Goal: Book appointment/travel/reservation

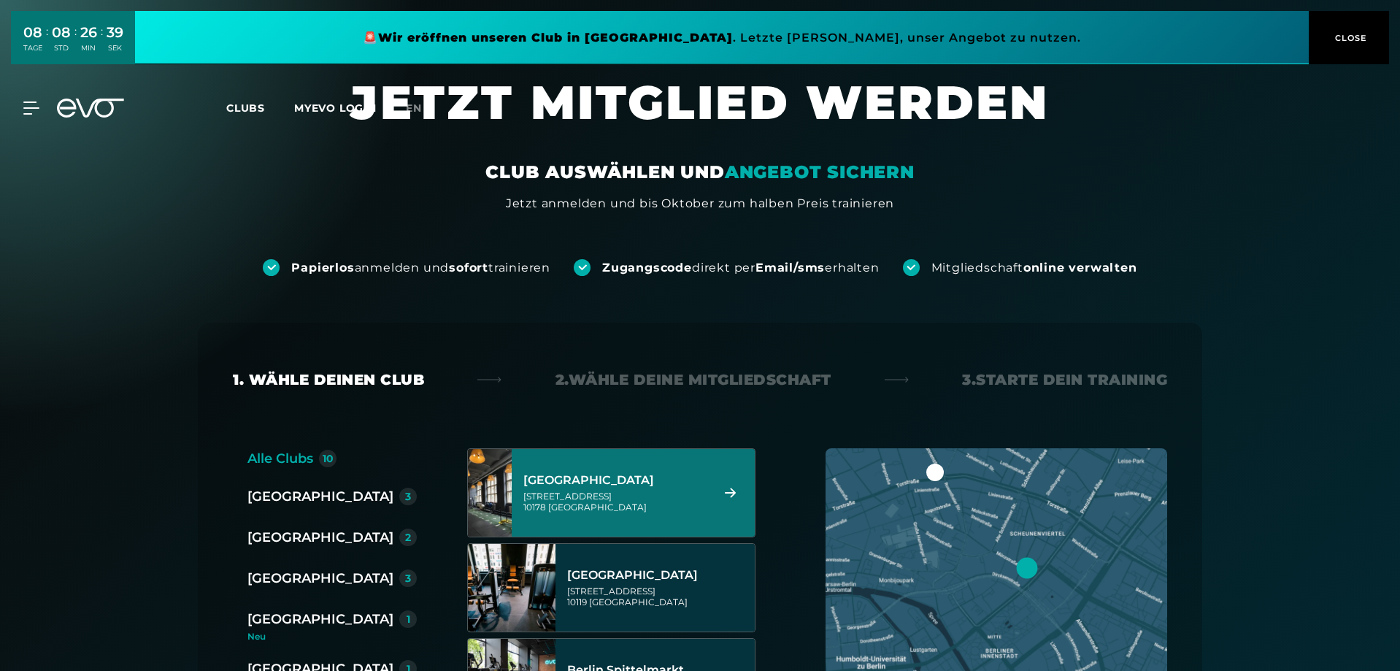
scroll to position [73, 0]
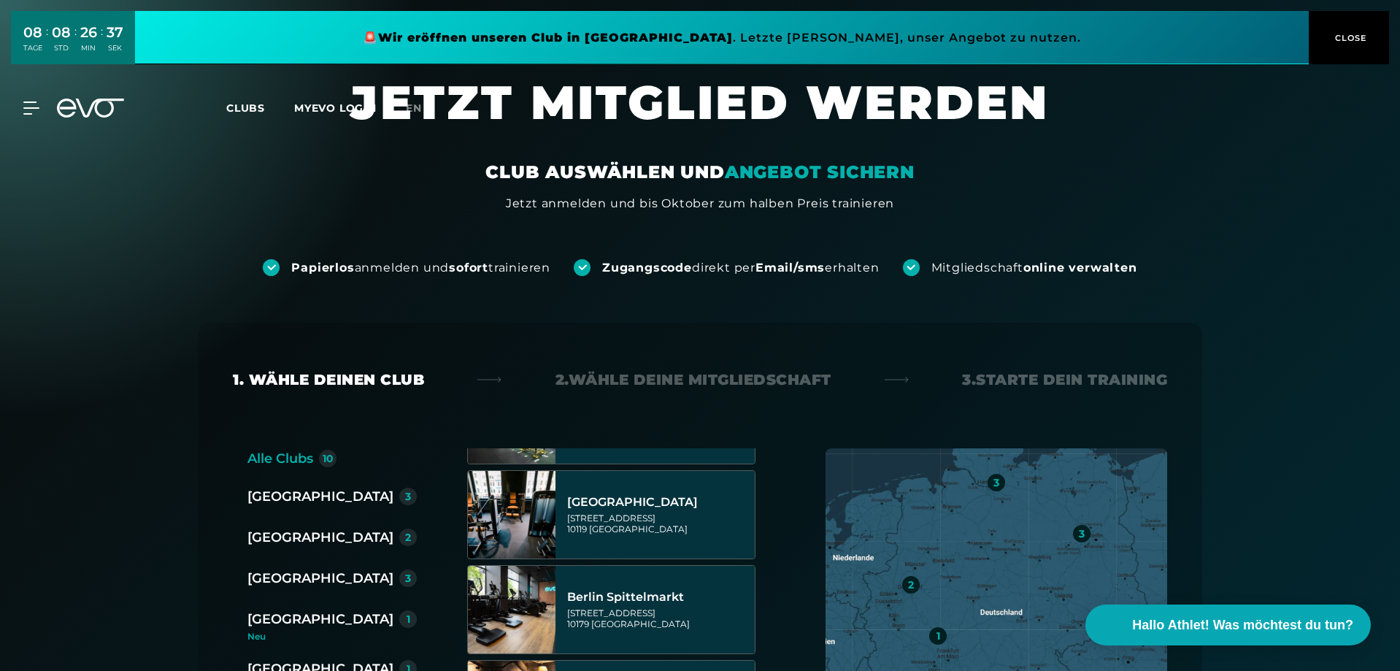
click at [288, 534] on div "[GEOGRAPHIC_DATA]" at bounding box center [320, 537] width 146 height 20
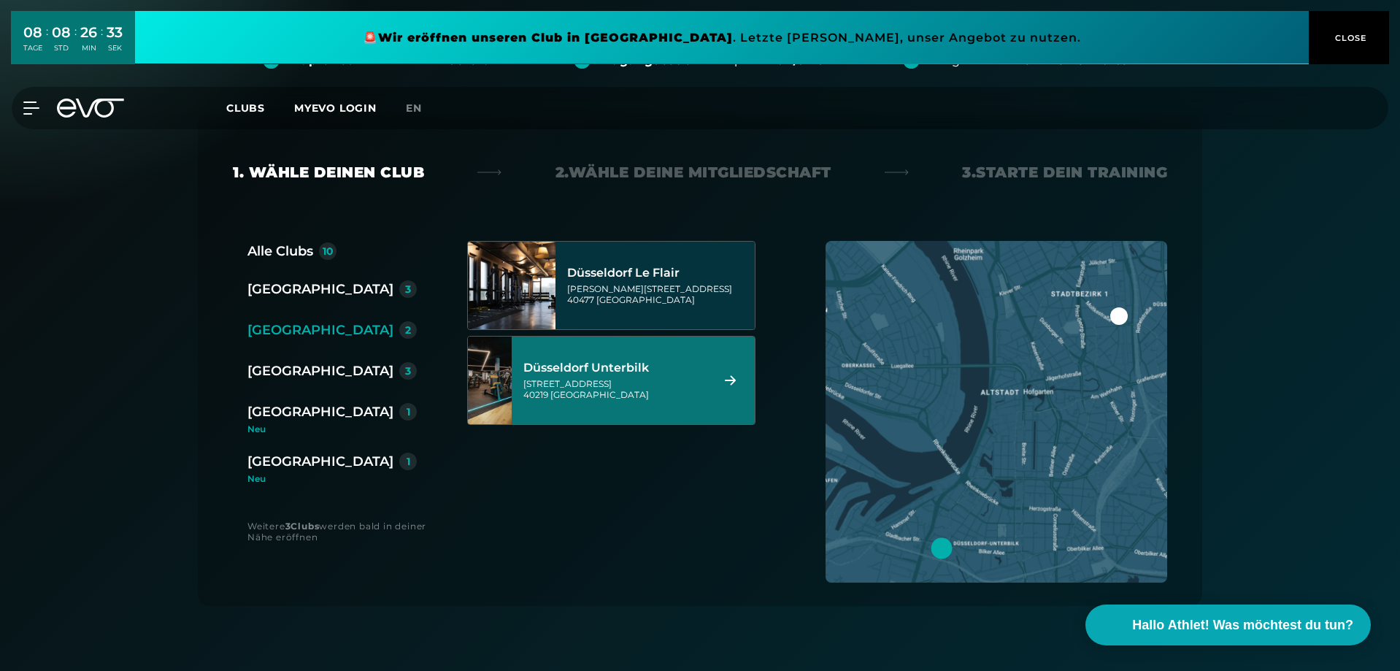
scroll to position [292, 0]
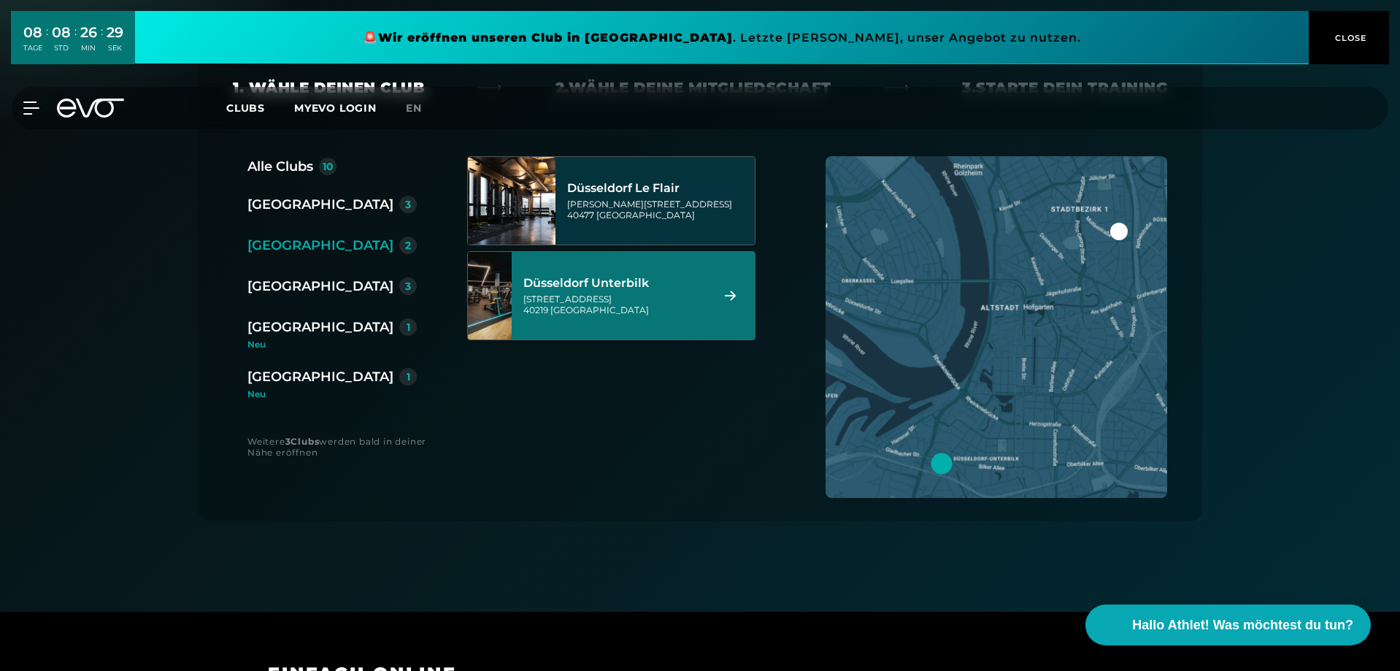
click at [627, 282] on div "Düsseldorf Unterbilk" at bounding box center [614, 283] width 183 height 15
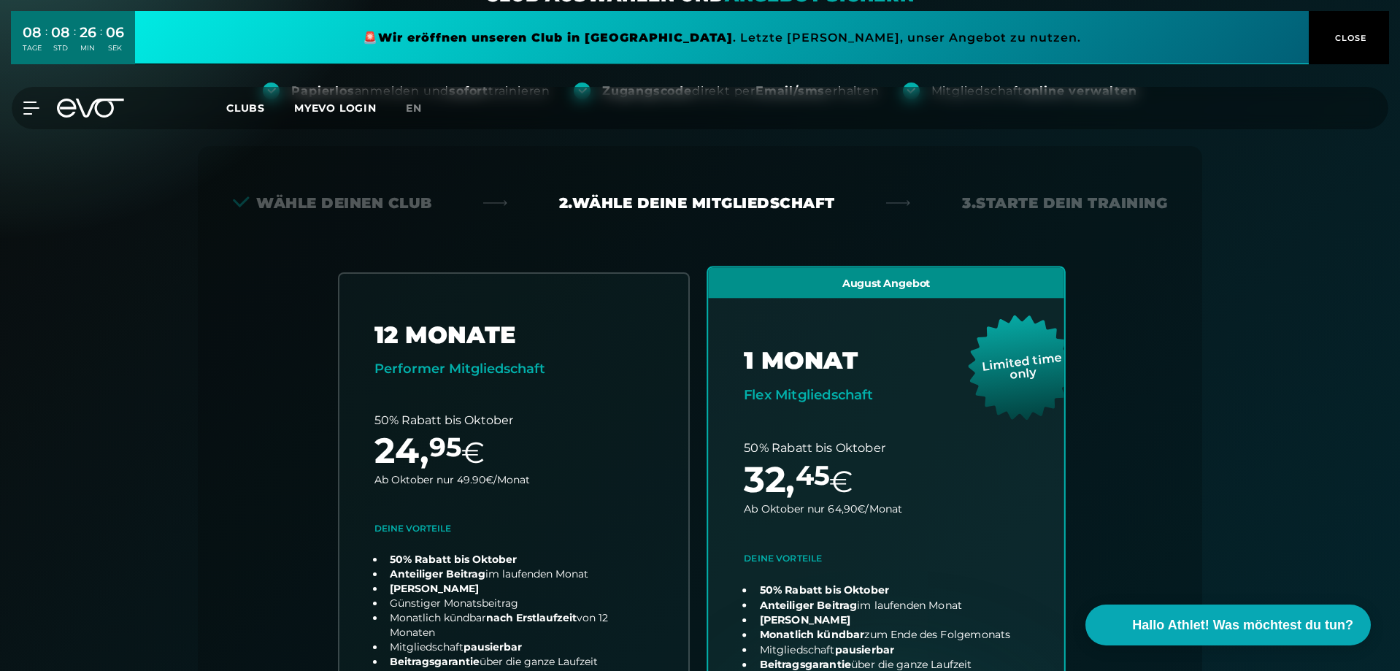
scroll to position [0, 0]
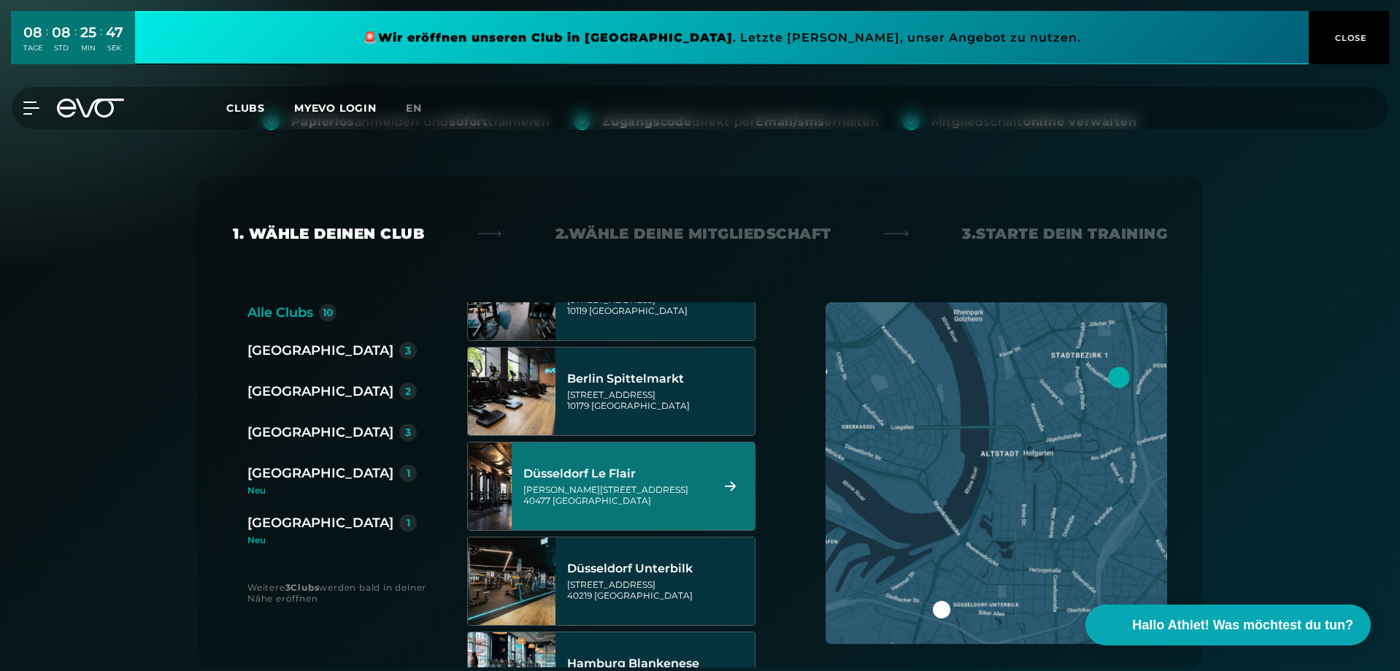
scroll to position [146, 0]
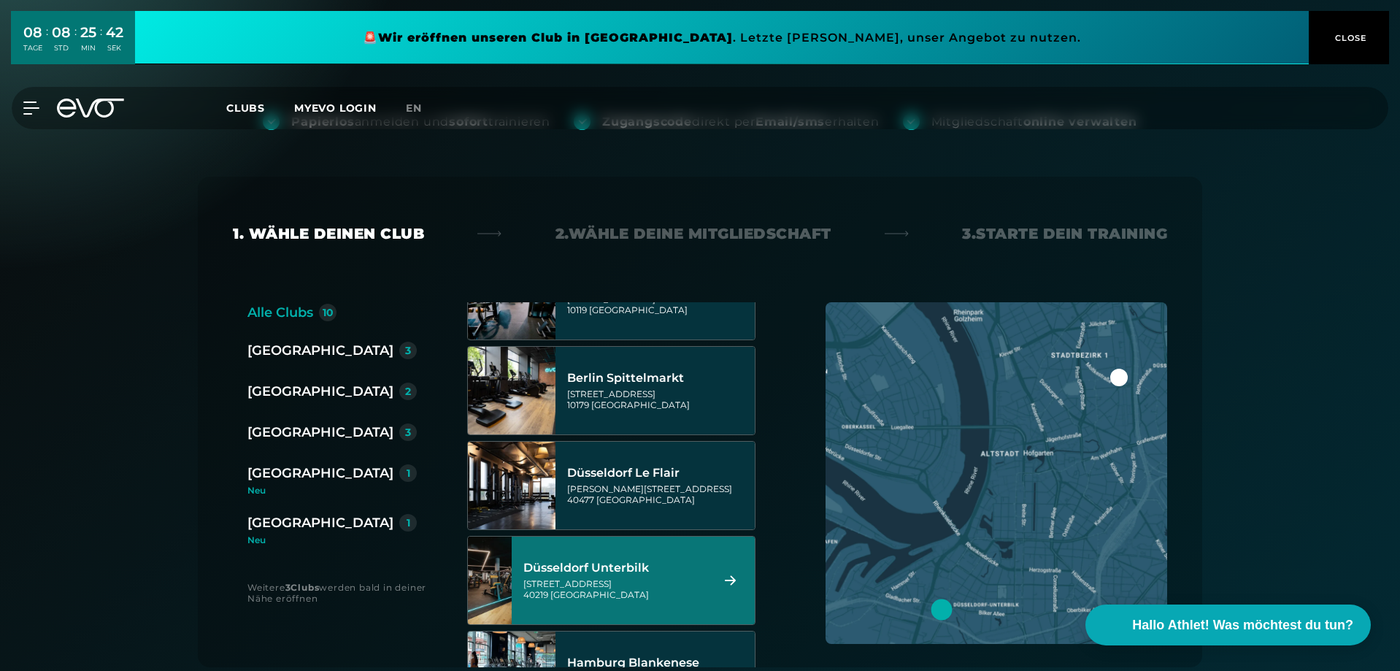
click at [644, 568] on div "Düsseldorf Unterbilk" at bounding box center [614, 567] width 183 height 15
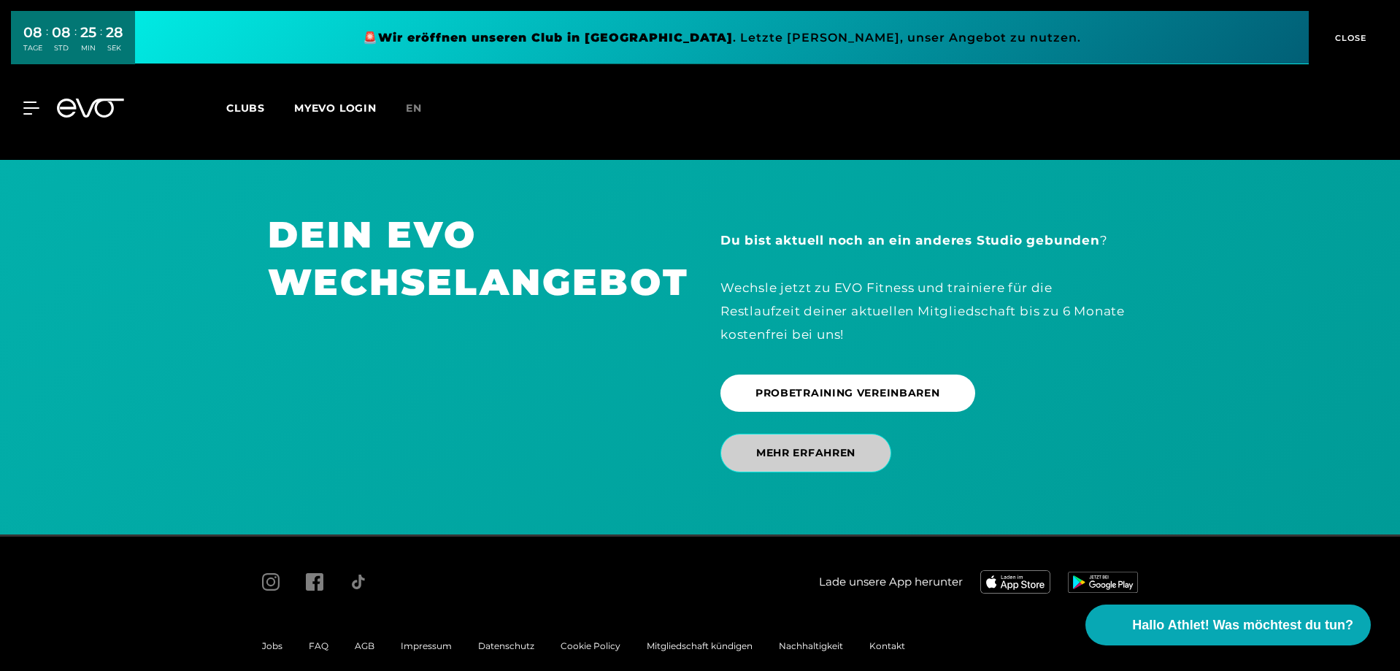
scroll to position [2953, 0]
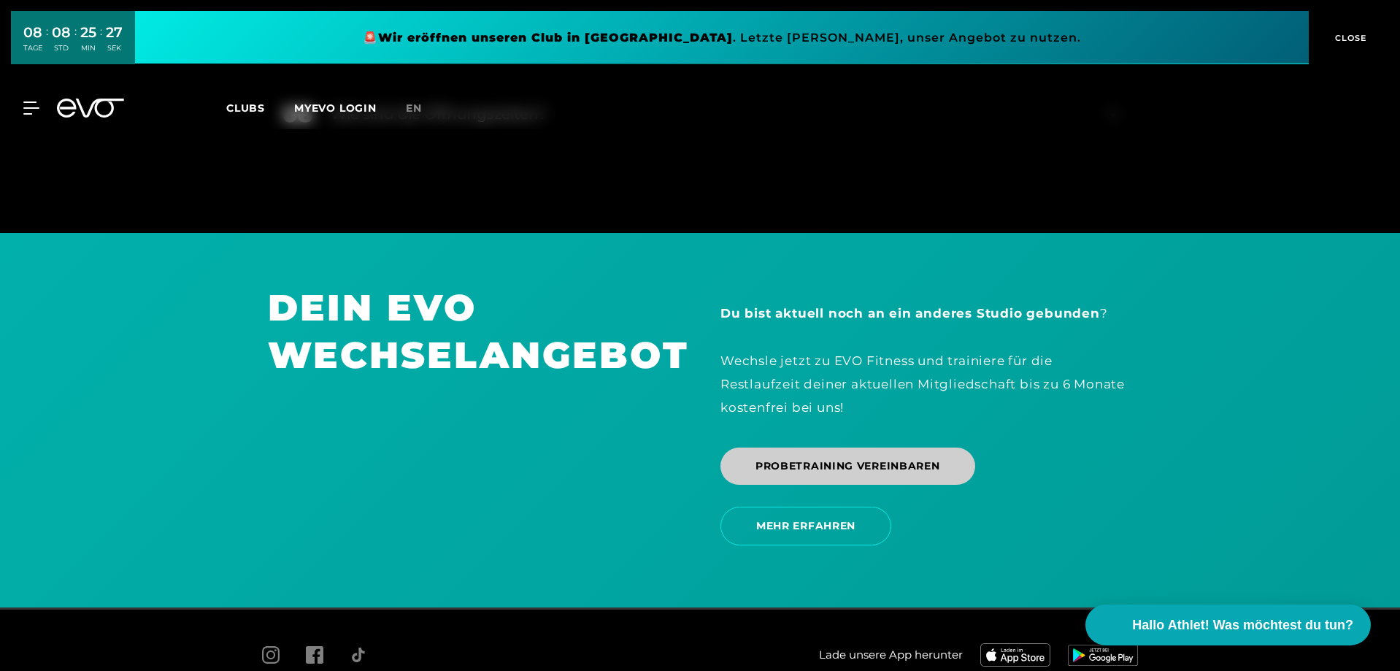
click at [817, 458] on span "PROBETRAINING VEREINBAREN" at bounding box center [847, 465] width 185 height 15
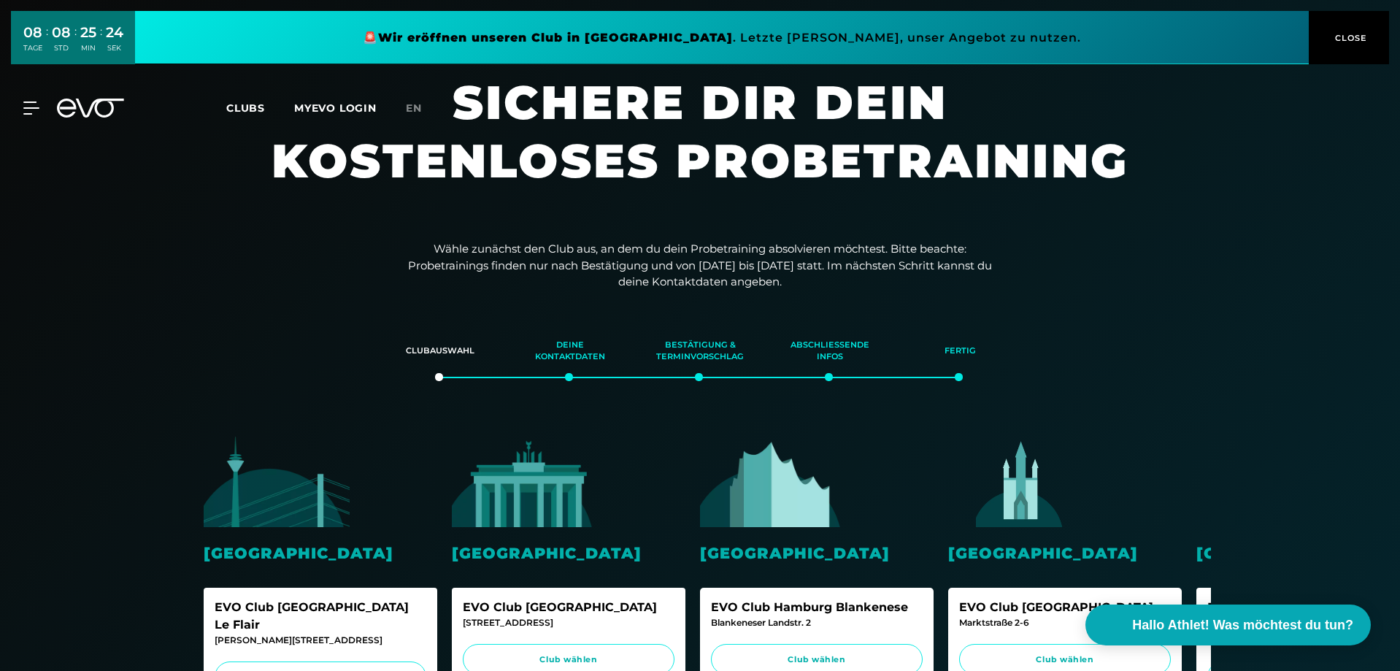
scroll to position [438, 0]
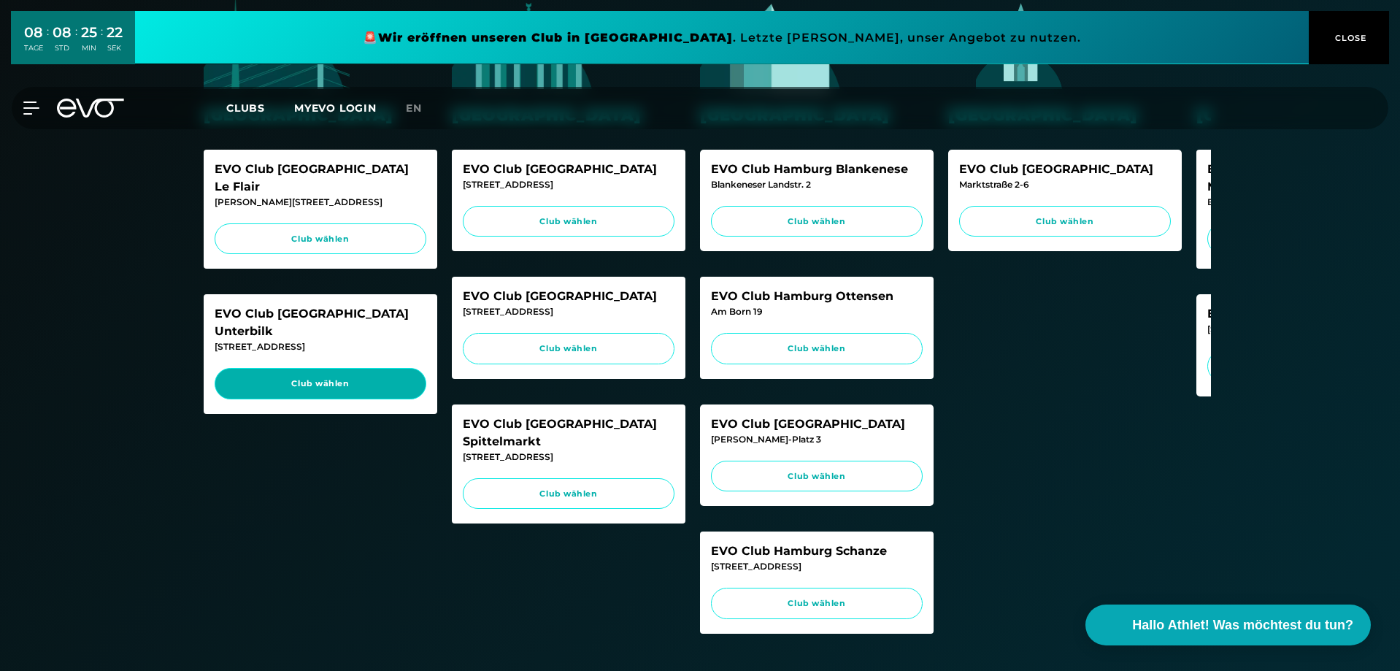
click at [347, 377] on span "Club wählen" at bounding box center [320, 383] width 184 height 12
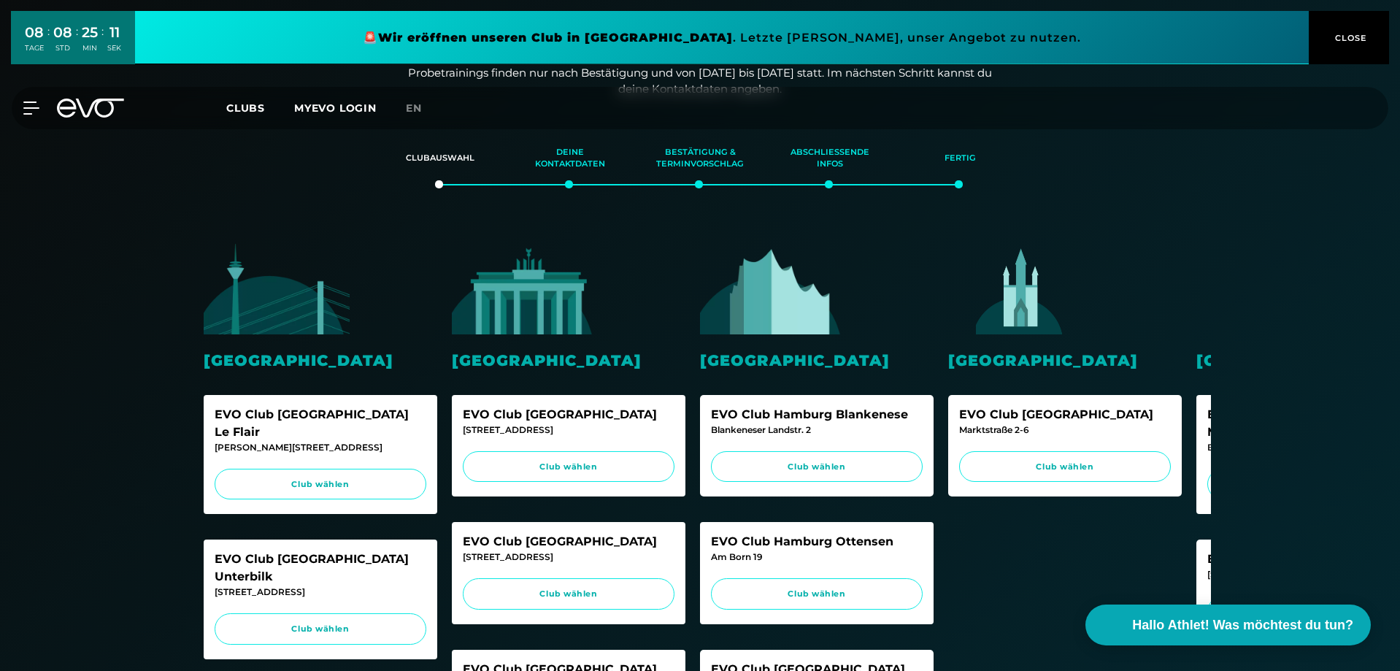
scroll to position [0, 0]
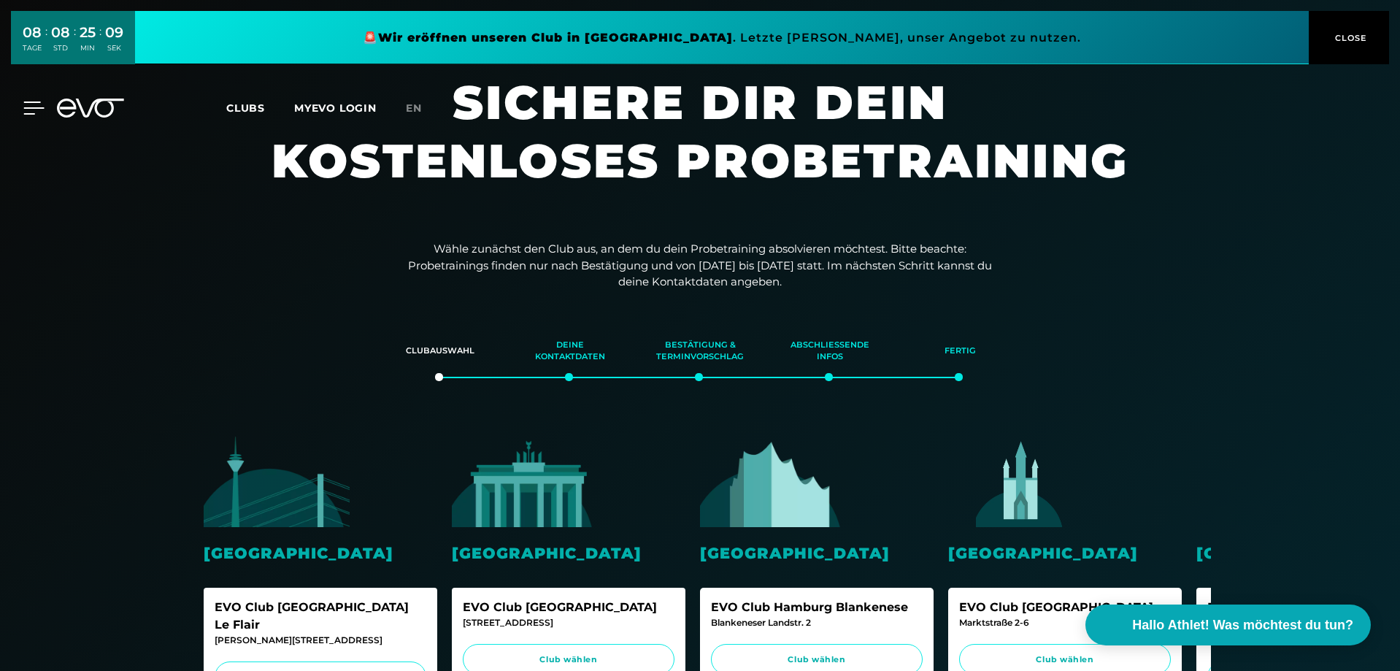
click at [30, 109] on icon at bounding box center [33, 107] width 21 height 13
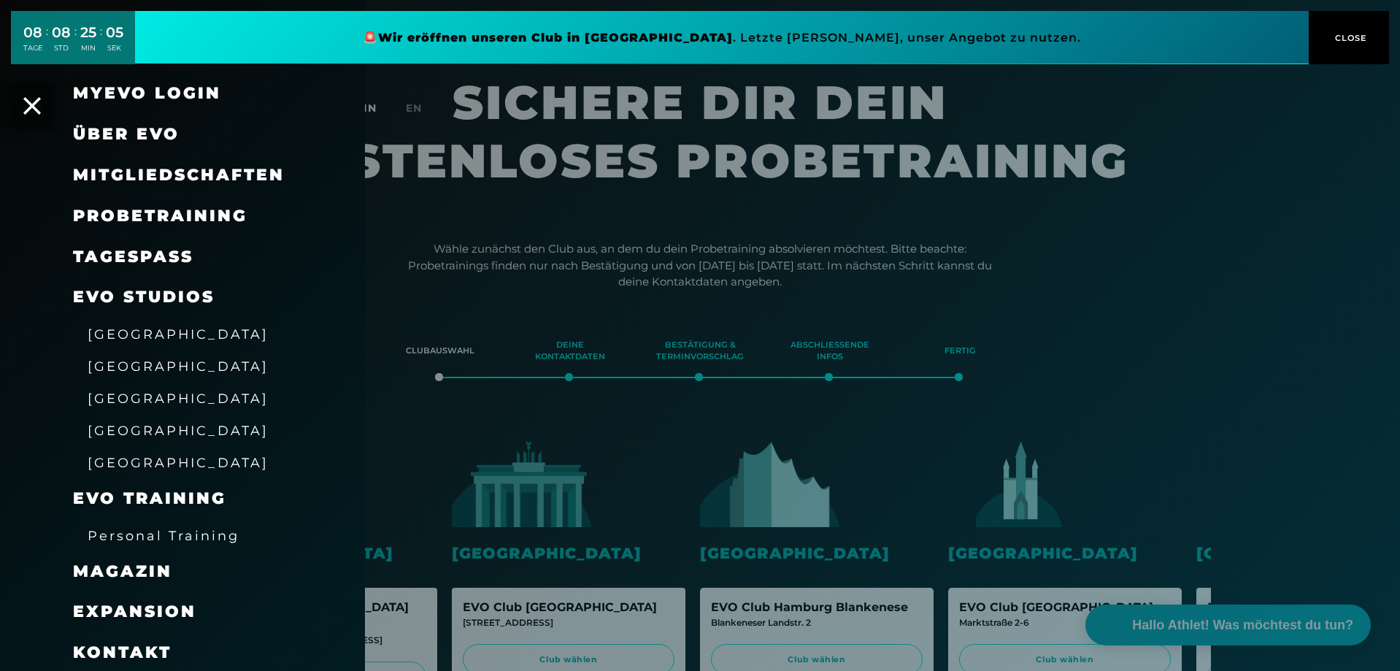
click at [161, 332] on span "[GEOGRAPHIC_DATA]" at bounding box center [178, 333] width 181 height 15
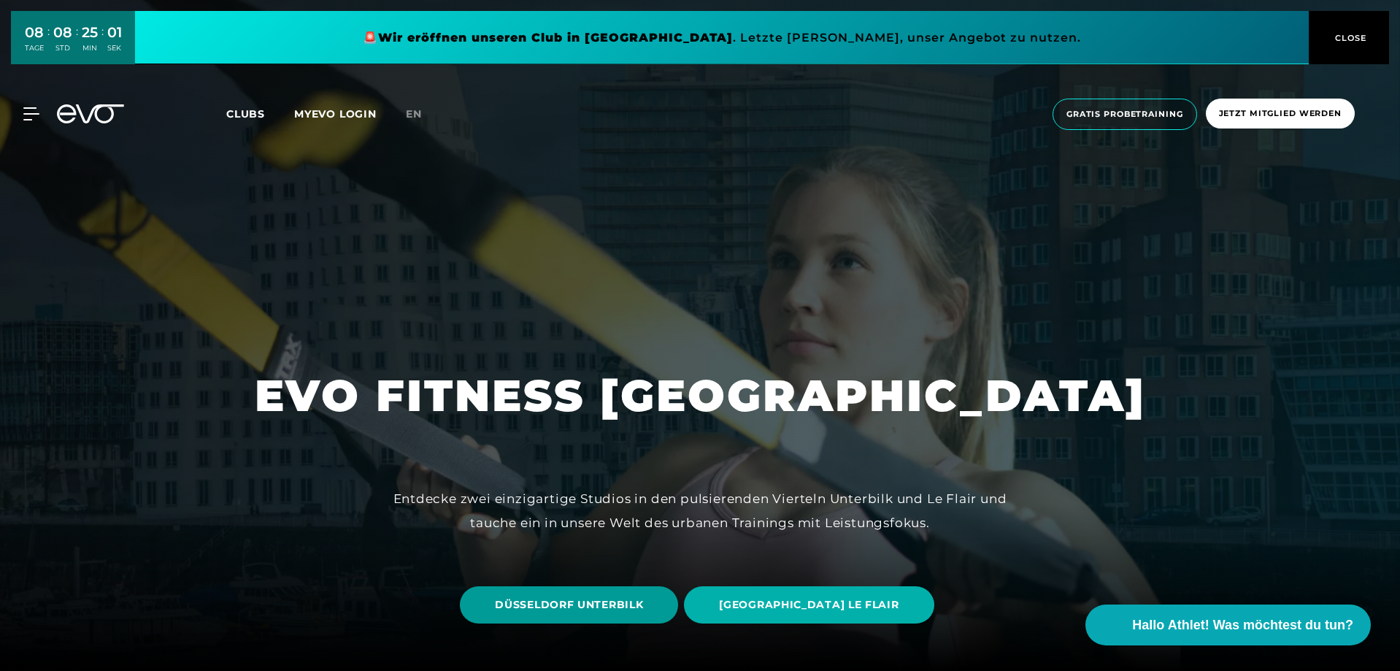
click at [643, 607] on span "DÜSSELDORF UNTERBILK" at bounding box center [569, 604] width 148 height 15
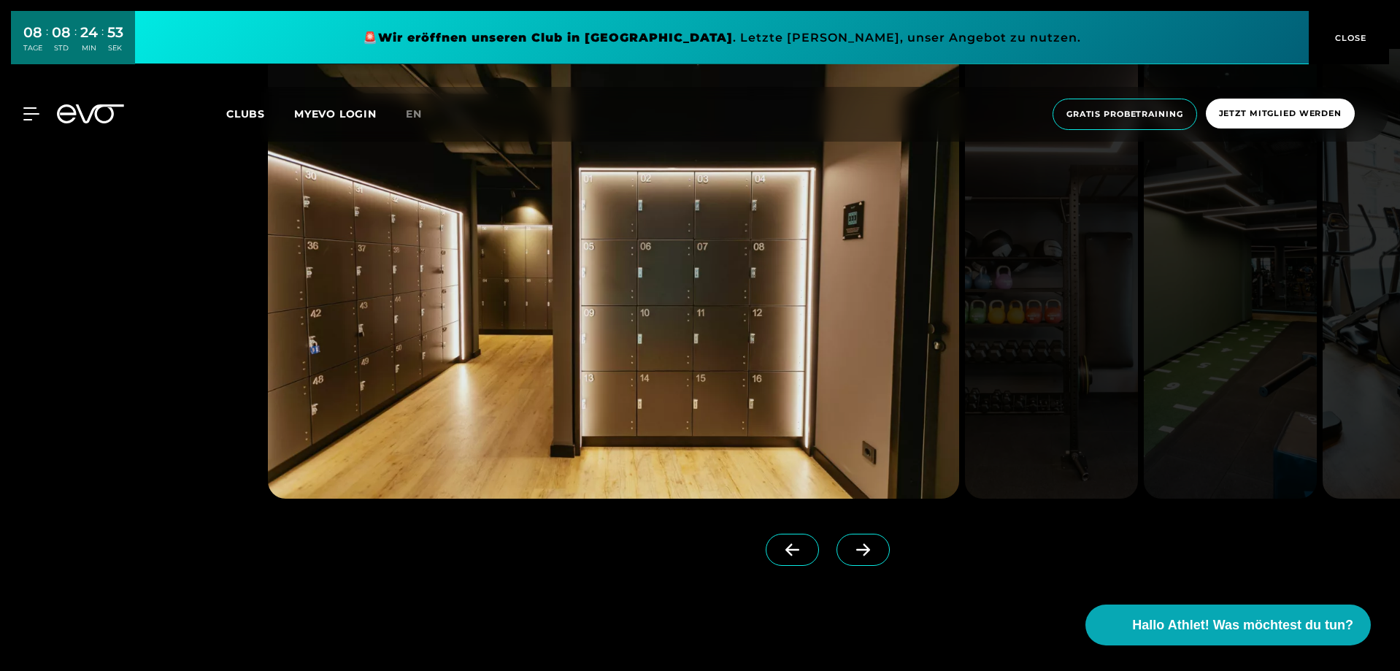
scroll to position [1605, 0]
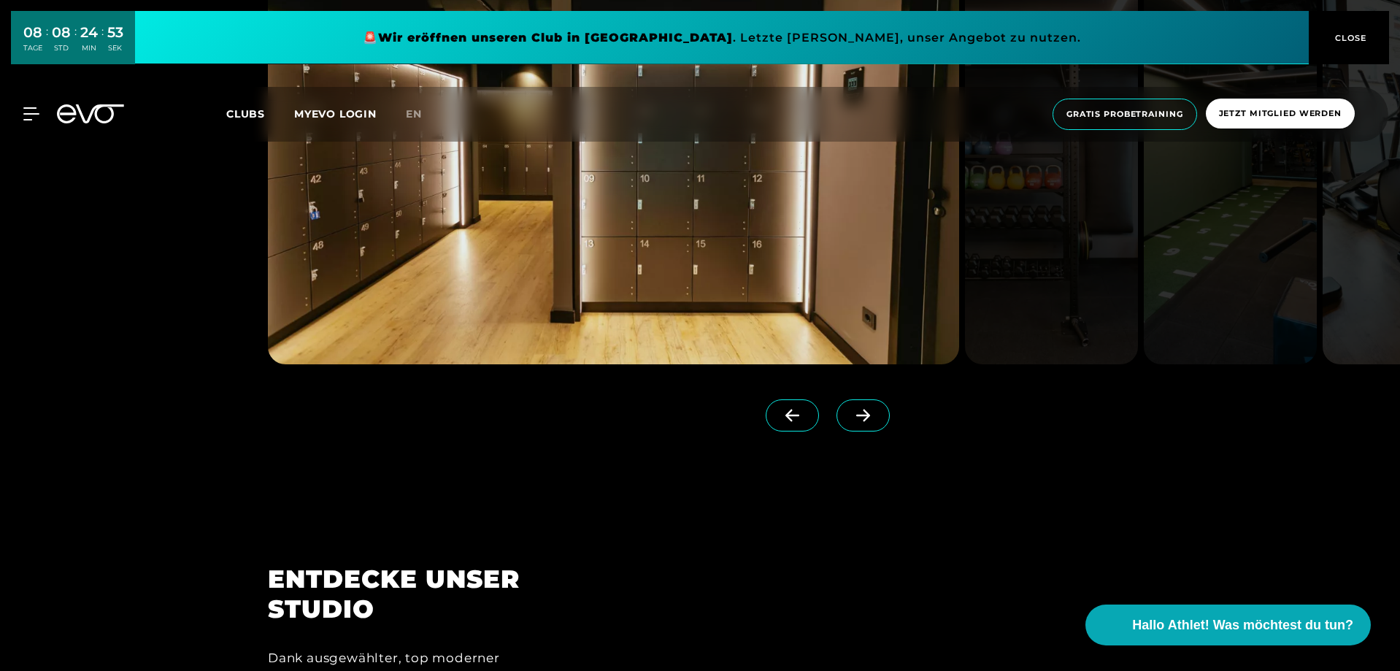
click at [838, 408] on span at bounding box center [862, 415] width 53 height 32
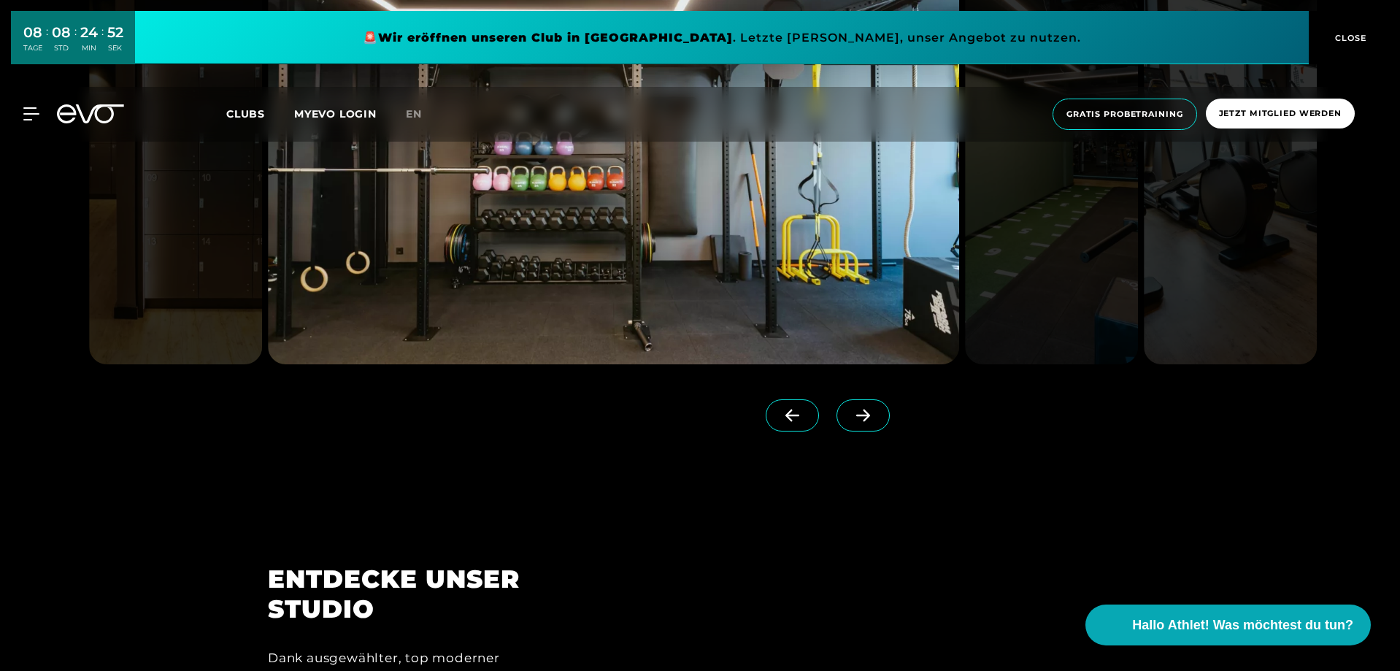
scroll to position [1459, 0]
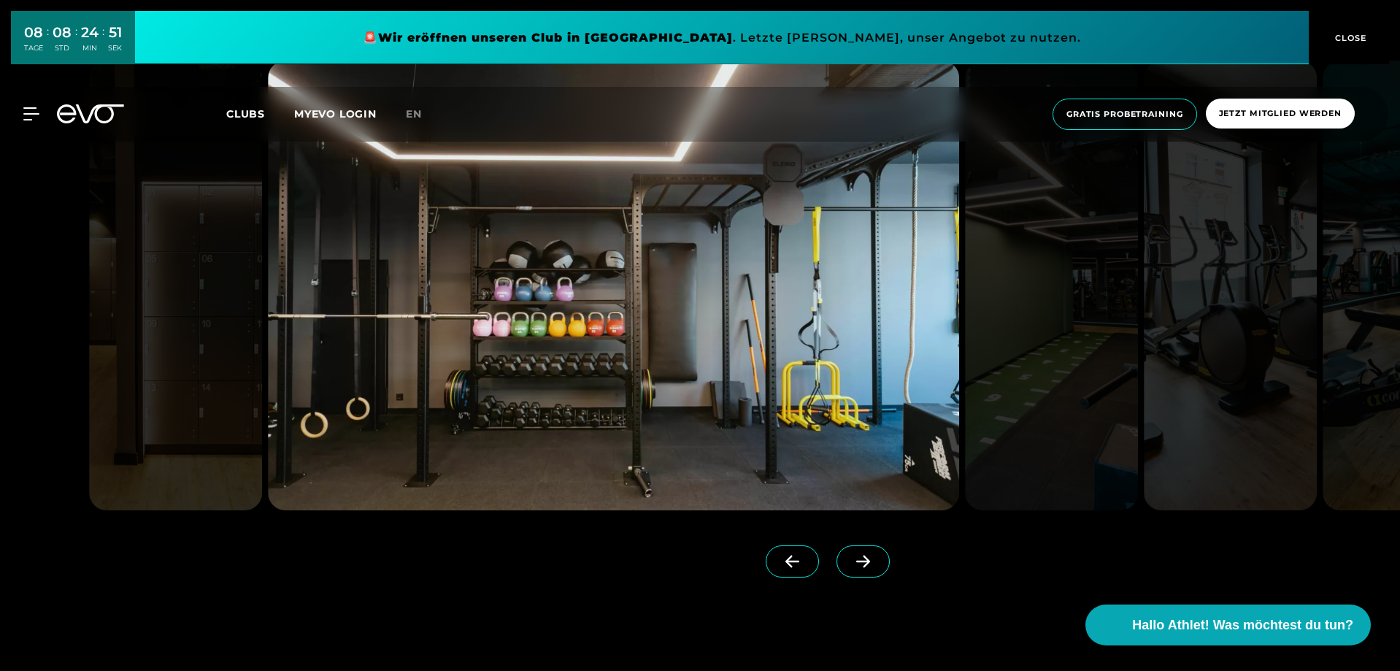
click at [846, 549] on span at bounding box center [862, 561] width 53 height 32
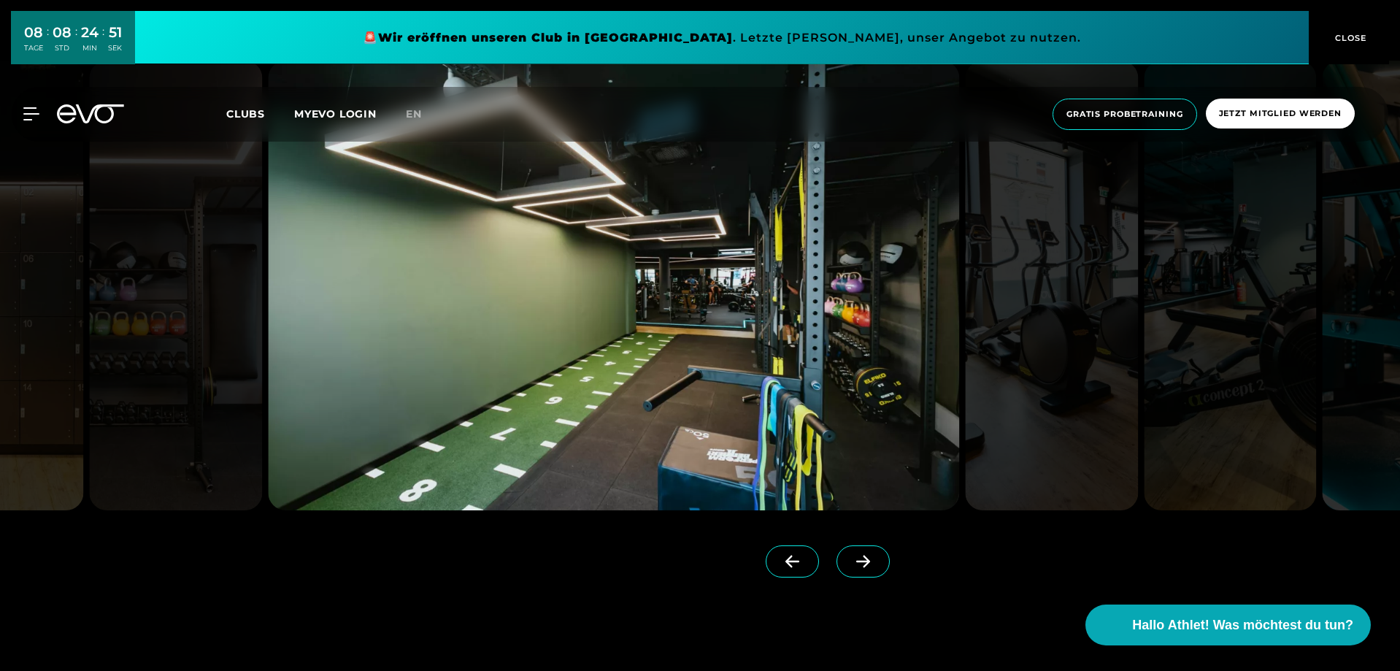
click at [846, 548] on span at bounding box center [862, 561] width 53 height 32
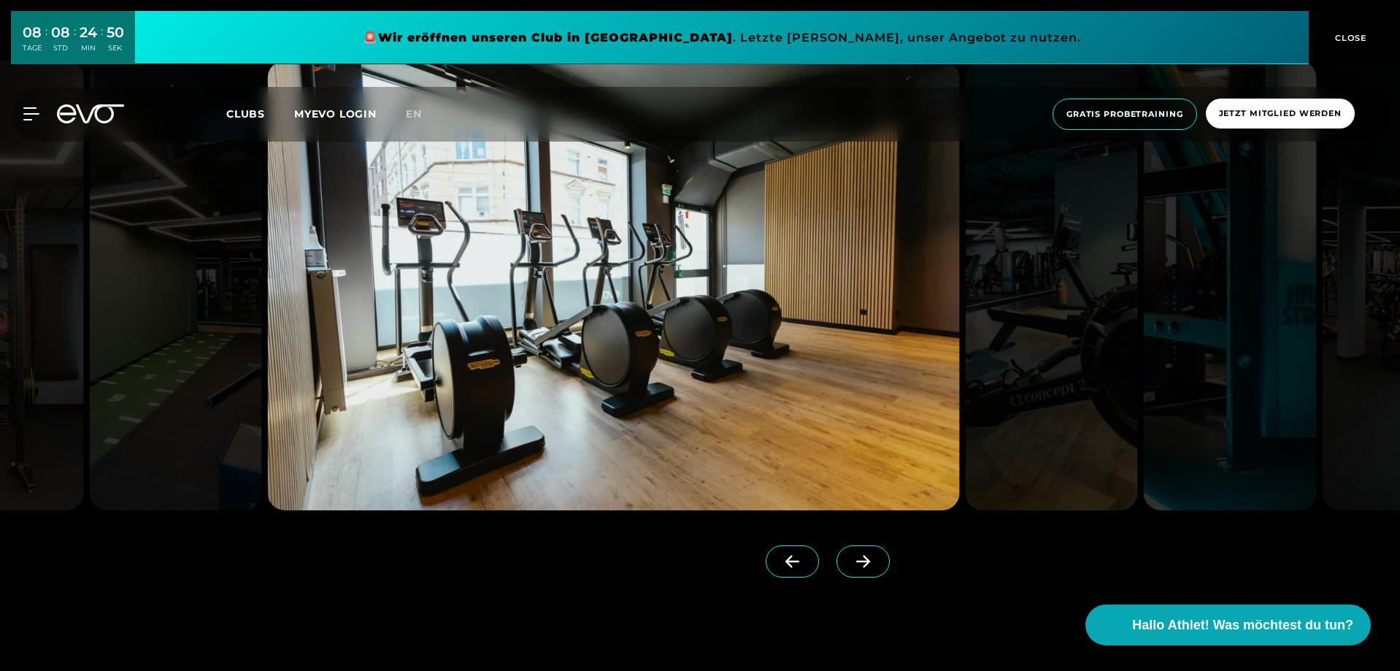
click at [846, 547] on span at bounding box center [862, 561] width 53 height 32
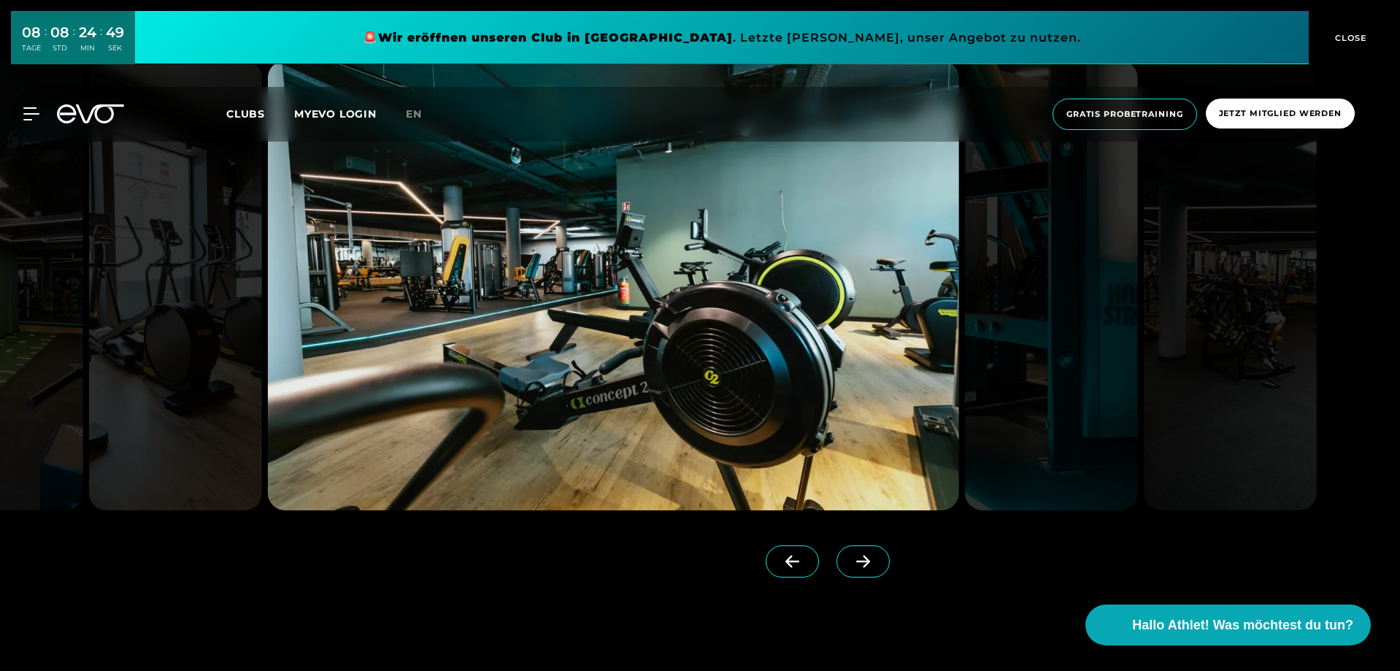
click at [846, 547] on span at bounding box center [862, 561] width 53 height 32
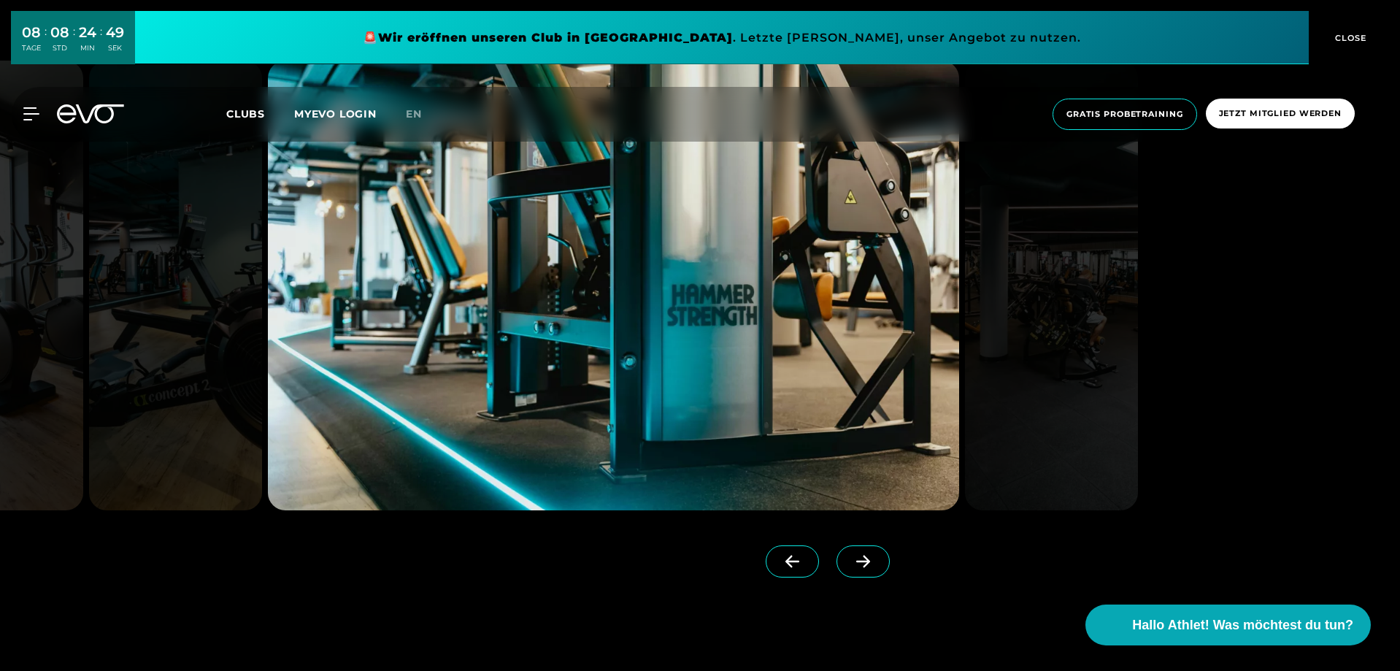
click at [846, 547] on span at bounding box center [862, 561] width 53 height 32
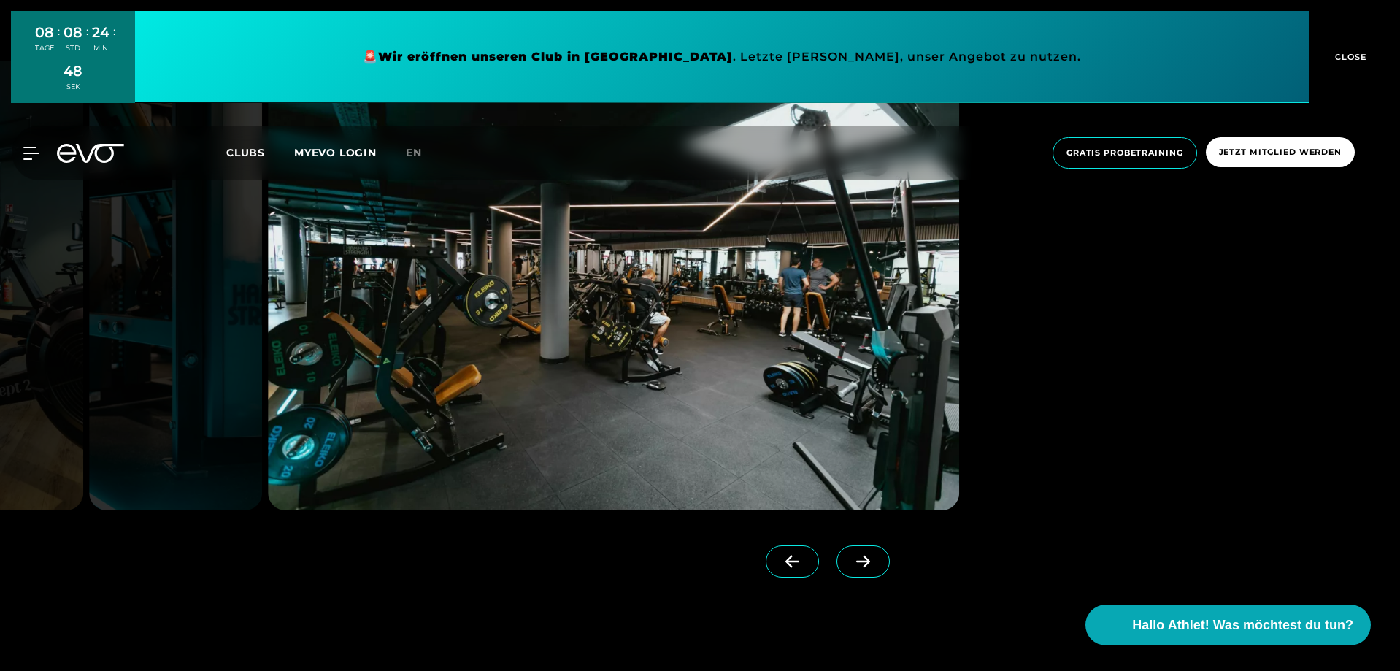
click at [846, 547] on span at bounding box center [862, 561] width 53 height 32
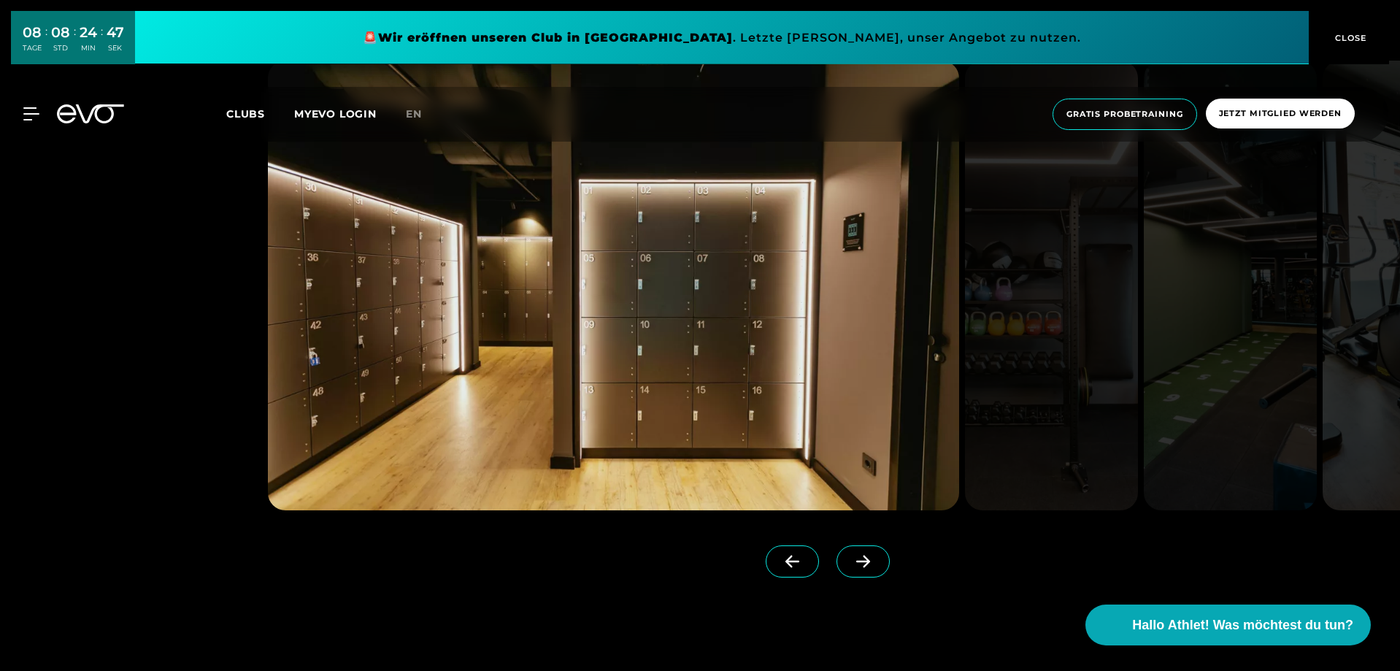
click at [846, 547] on span at bounding box center [862, 561] width 53 height 32
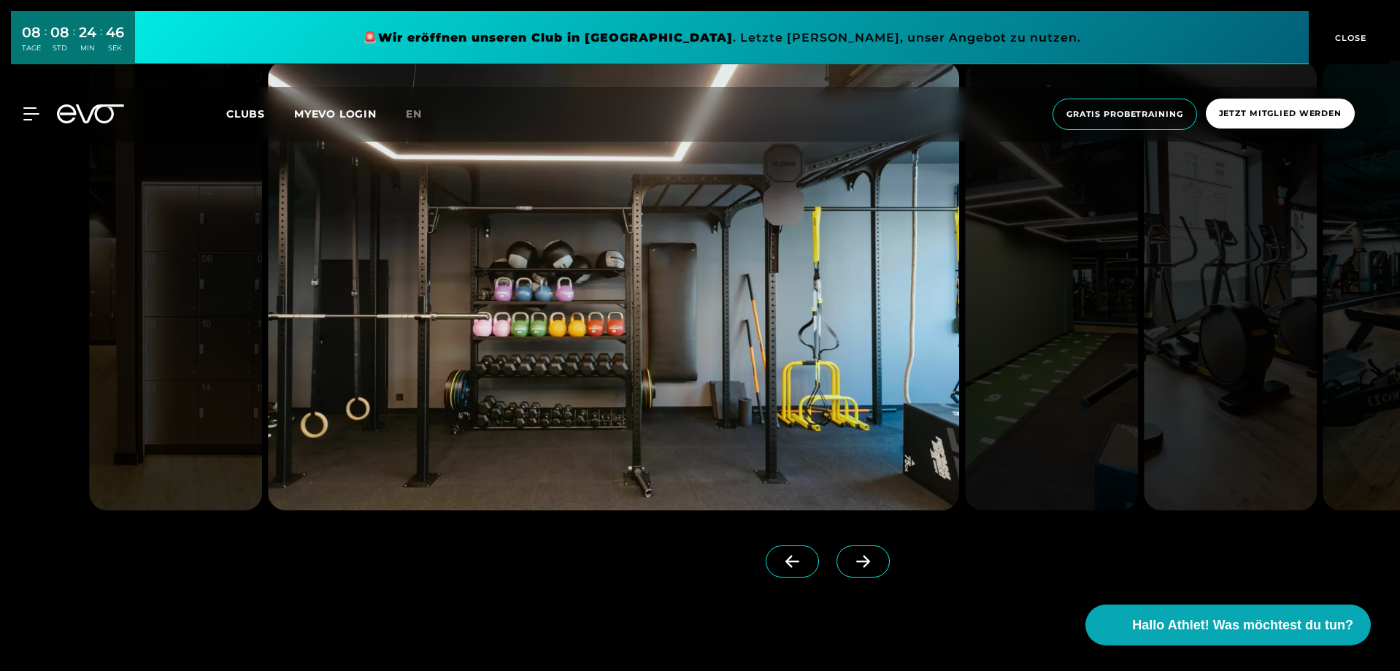
click at [846, 547] on span at bounding box center [862, 561] width 53 height 32
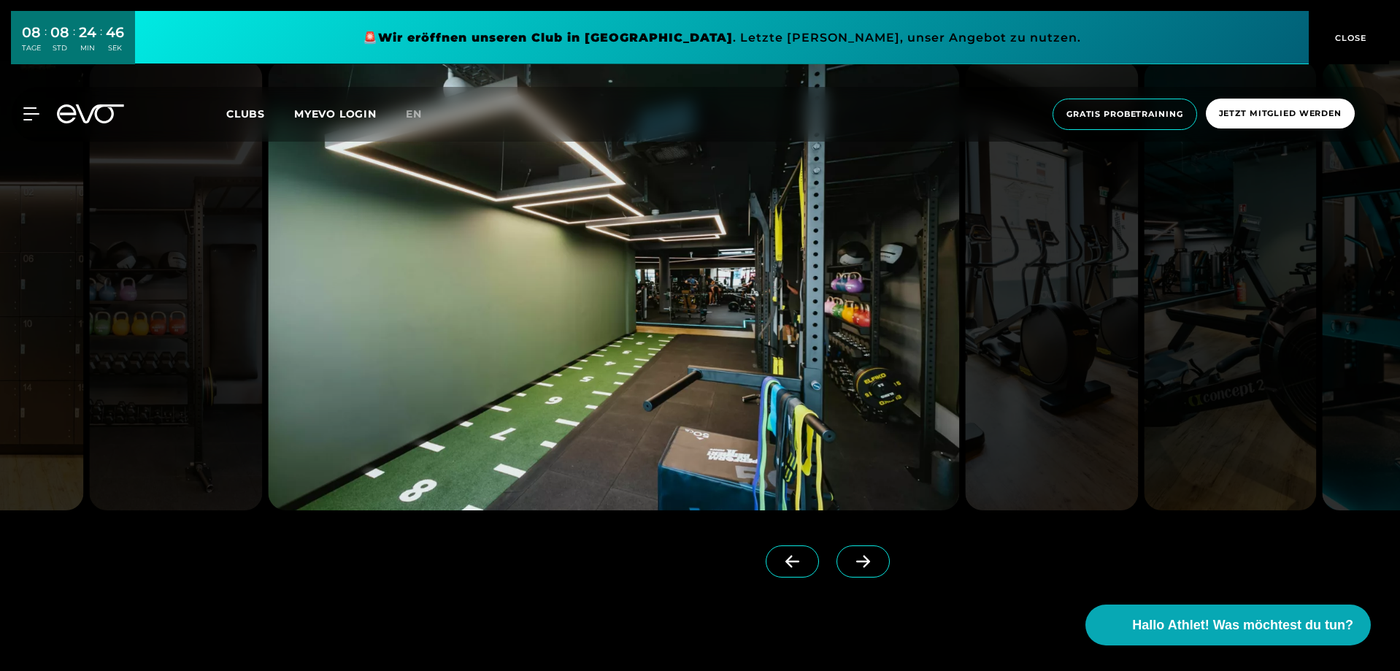
click at [846, 547] on span at bounding box center [862, 561] width 53 height 32
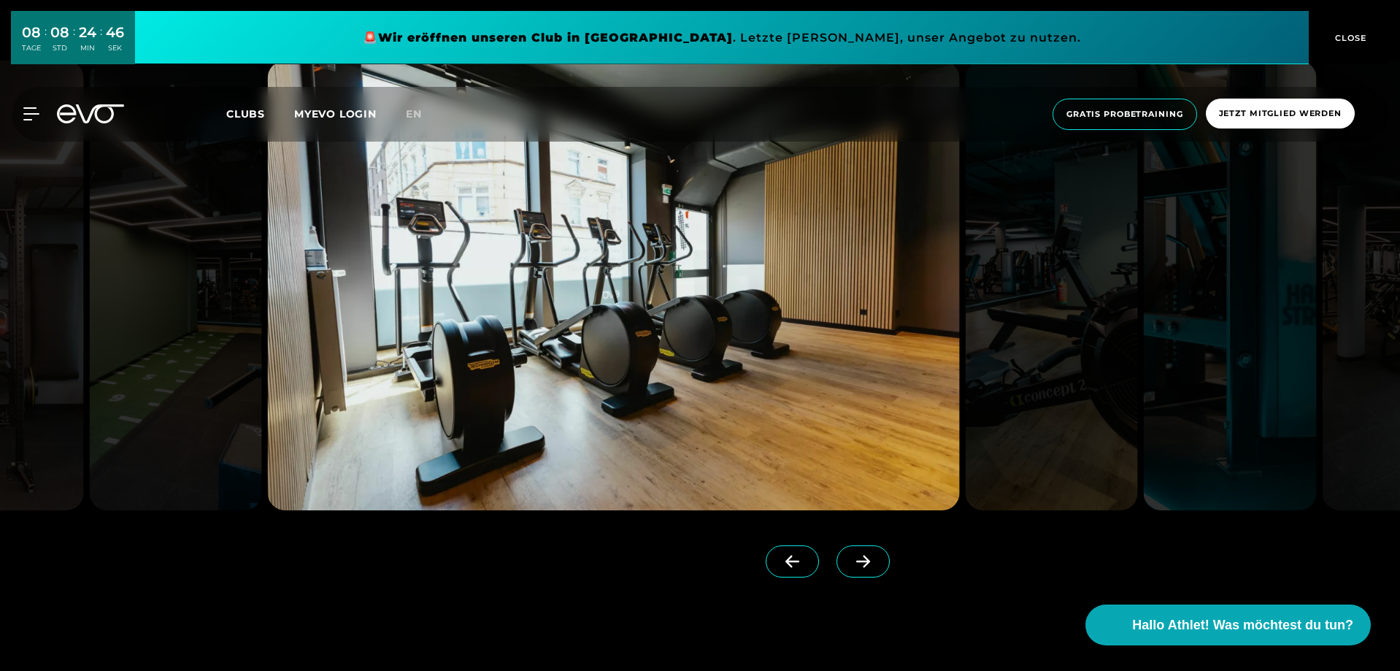
click at [846, 547] on span at bounding box center [862, 561] width 53 height 32
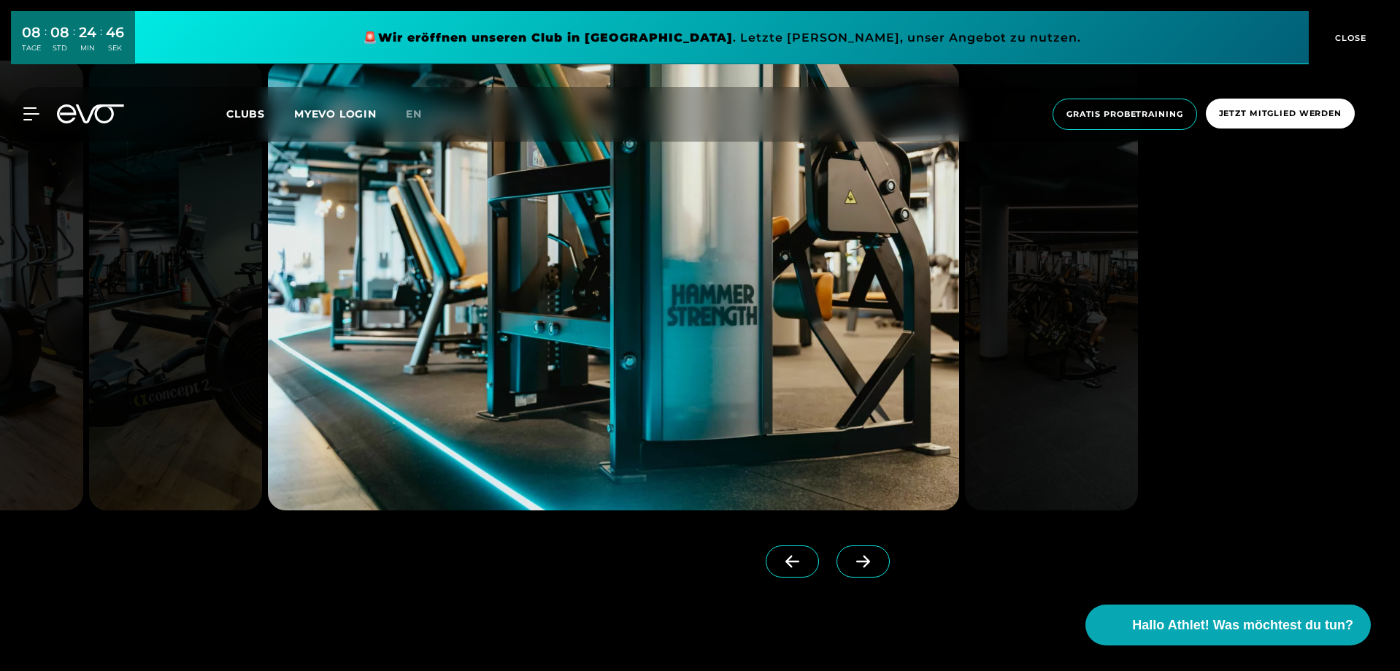
click at [846, 547] on span at bounding box center [862, 561] width 53 height 32
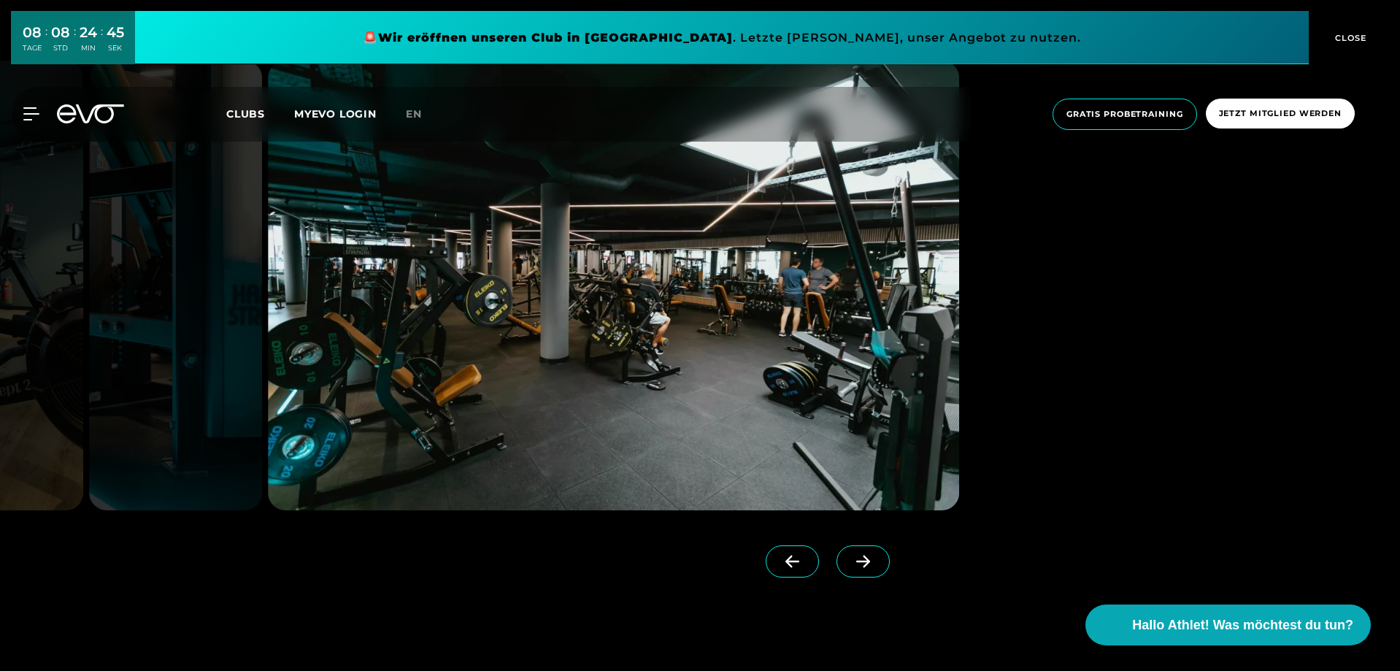
click at [846, 547] on span at bounding box center [862, 561] width 53 height 32
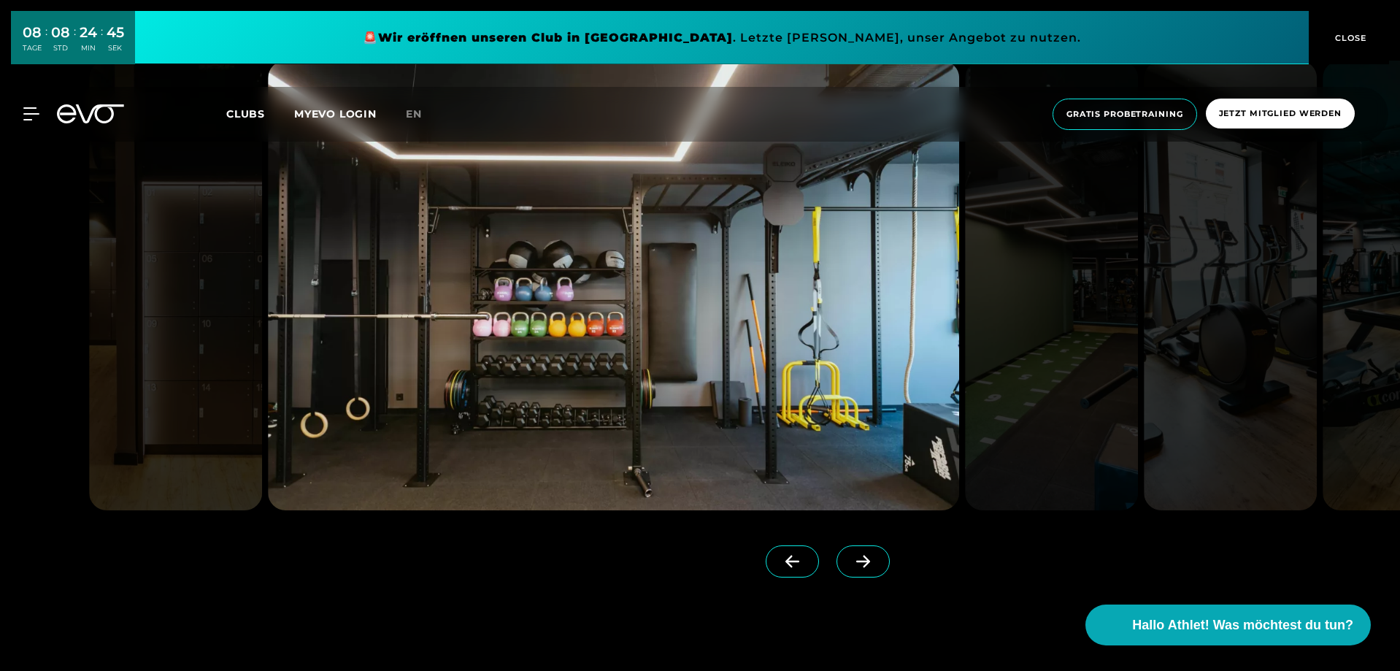
click at [846, 547] on span at bounding box center [862, 561] width 53 height 32
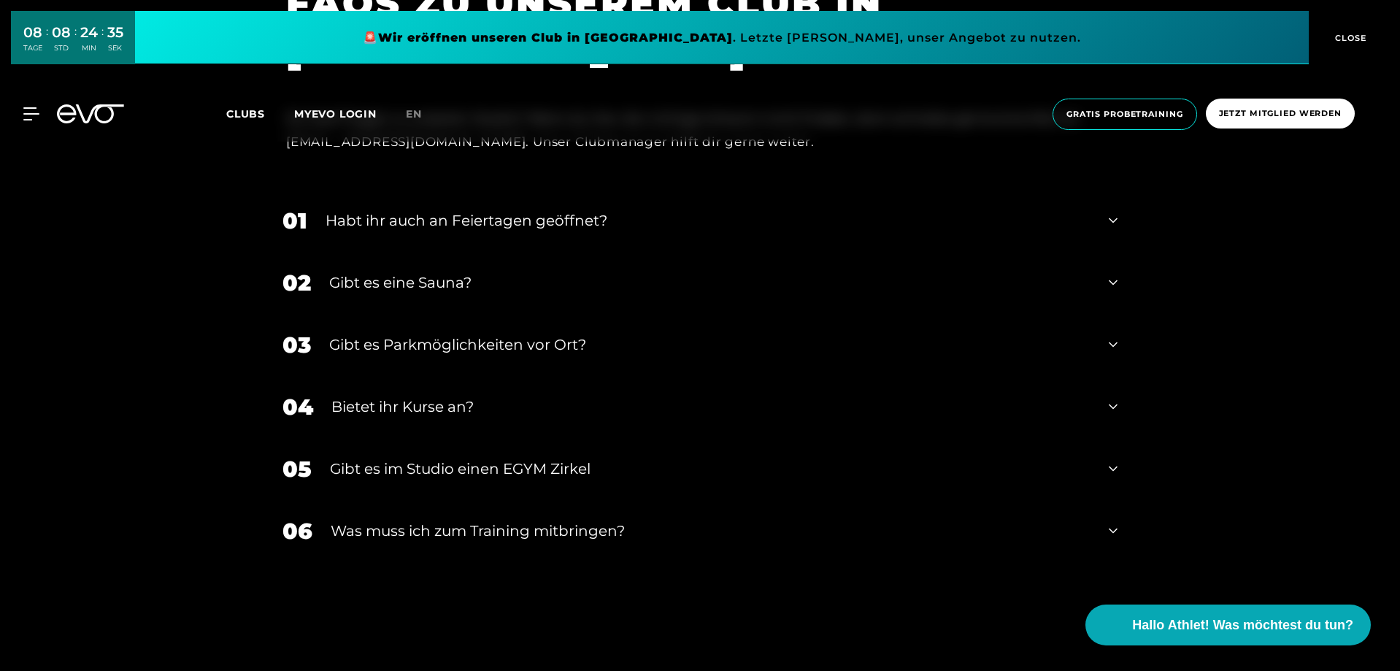
scroll to position [5562, 0]
